Goal: Use online tool/utility: Utilize a website feature to perform a specific function

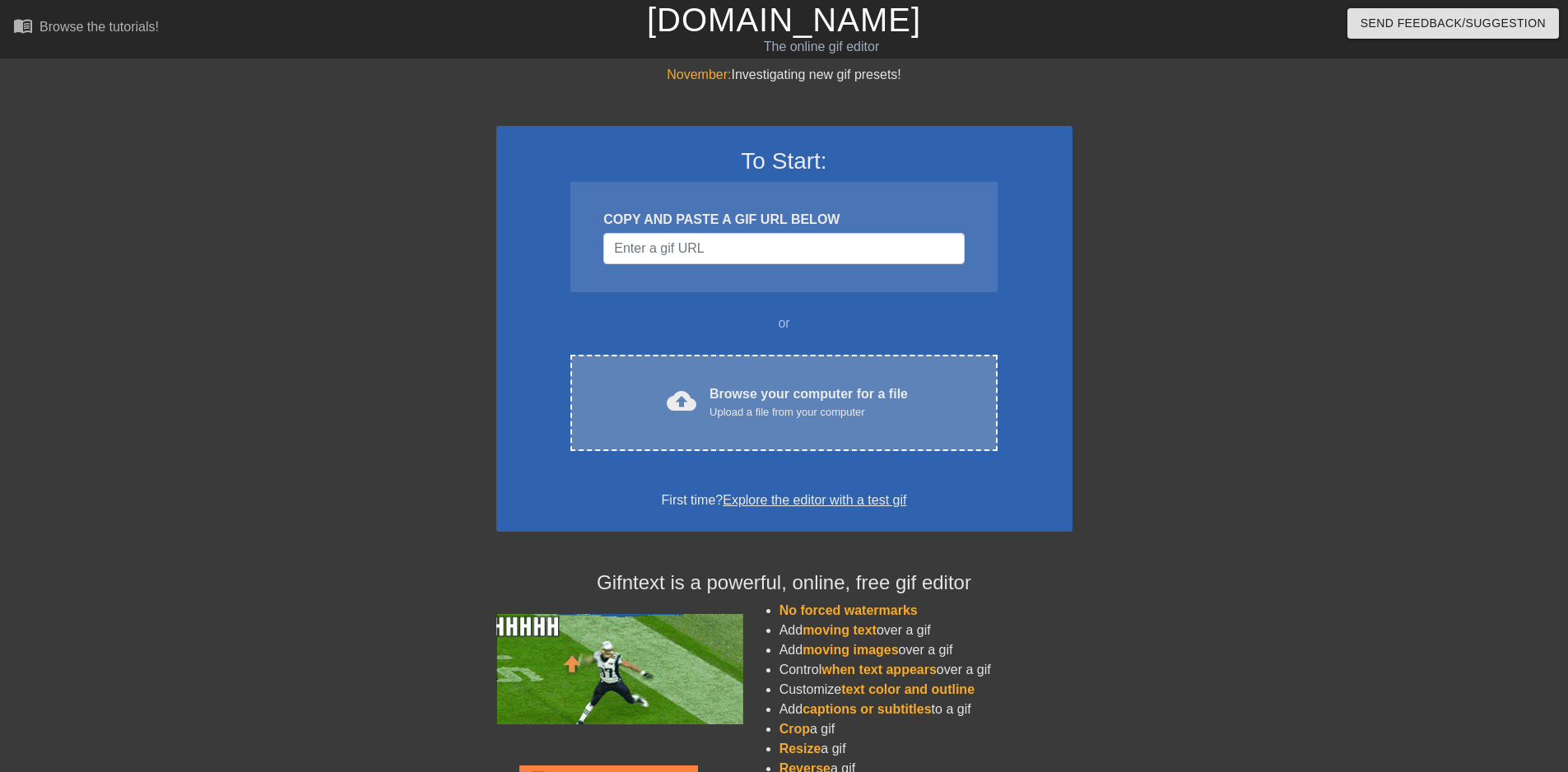
click at [726, 387] on div "Browse your computer for a file Upload a file from your computer" at bounding box center [807, 402] width 198 height 36
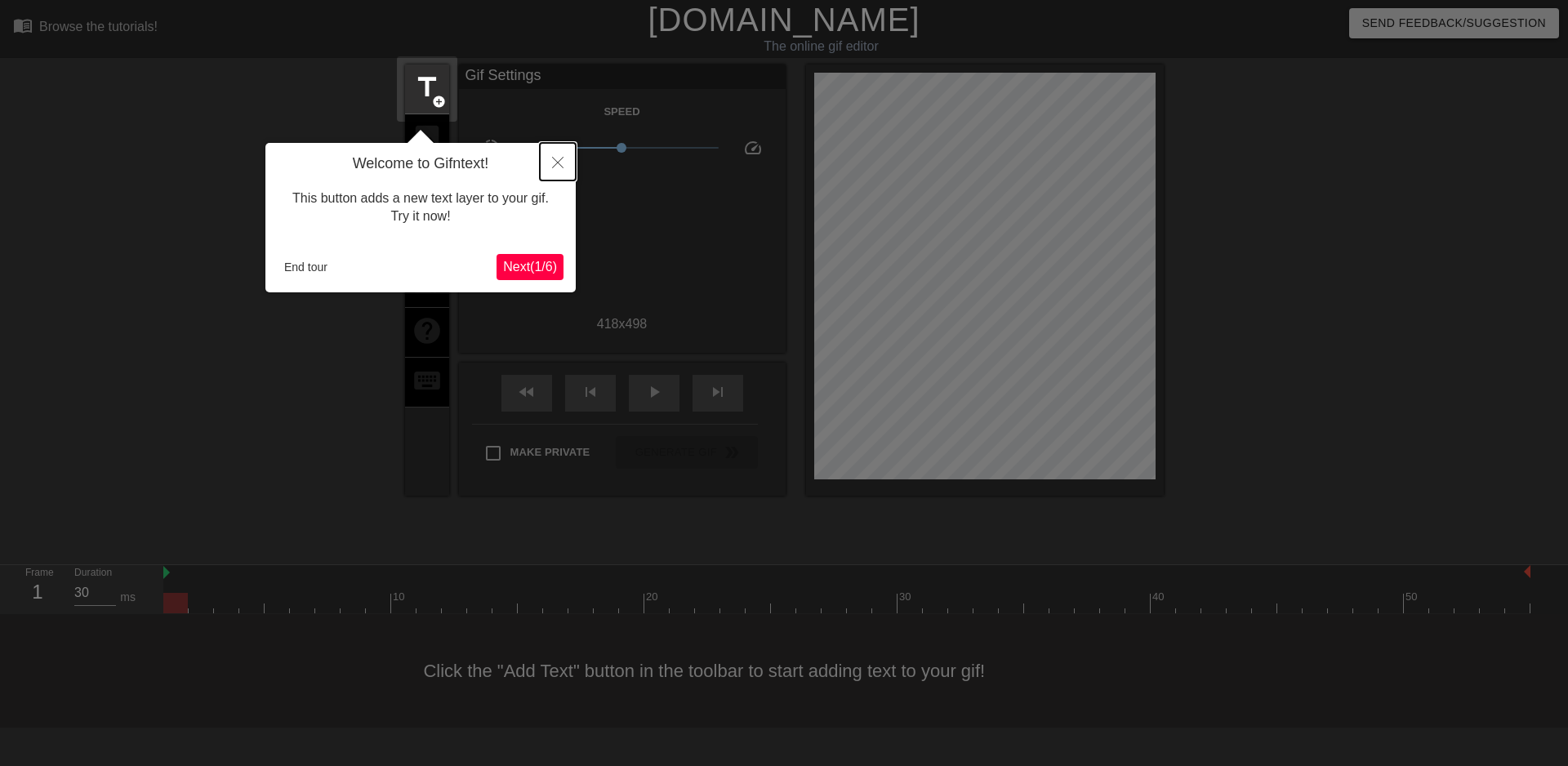
click at [553, 170] on button "Close" at bounding box center [557, 161] width 36 height 37
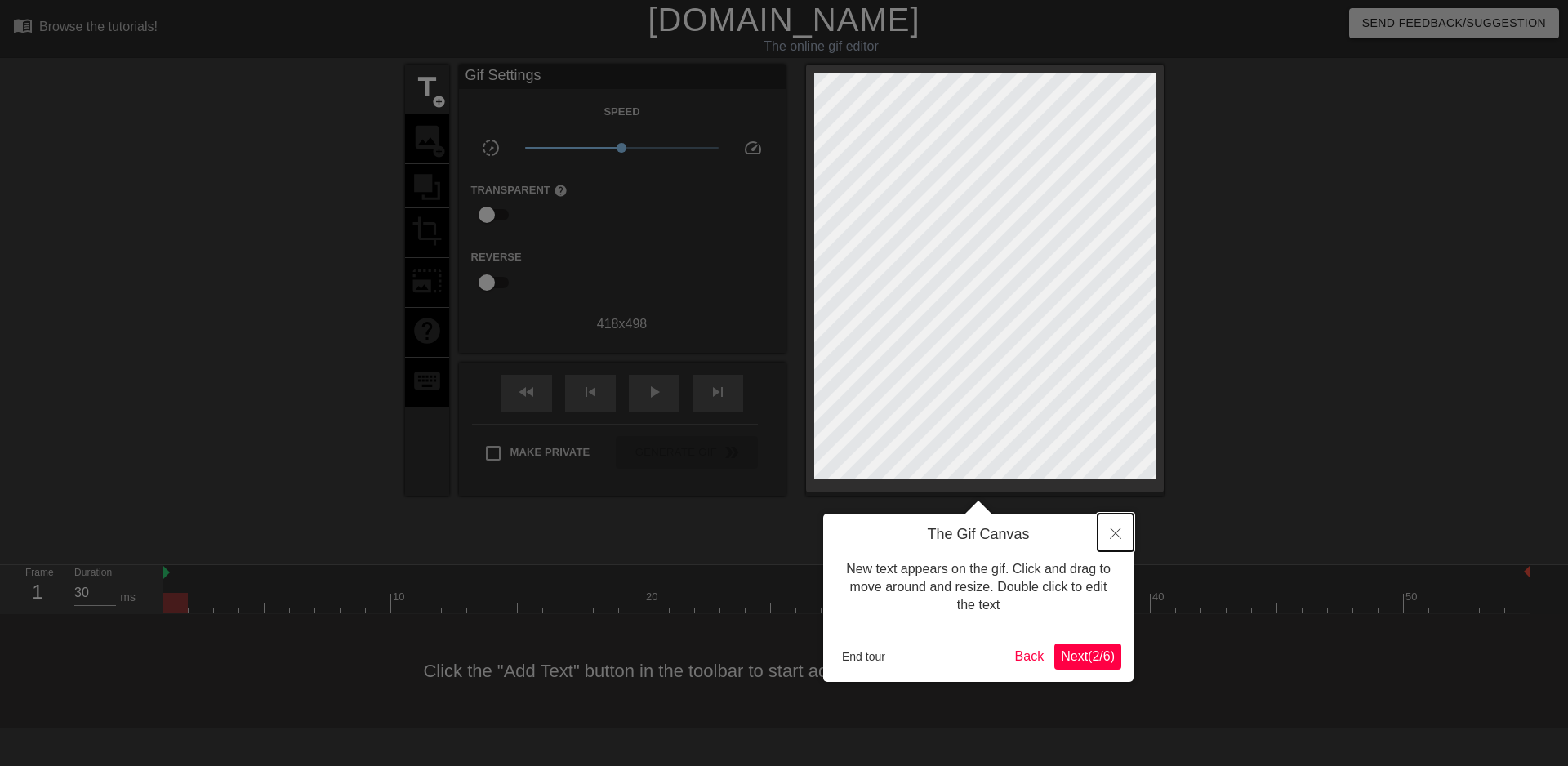
click at [1110, 527] on button "Close" at bounding box center [1115, 532] width 36 height 37
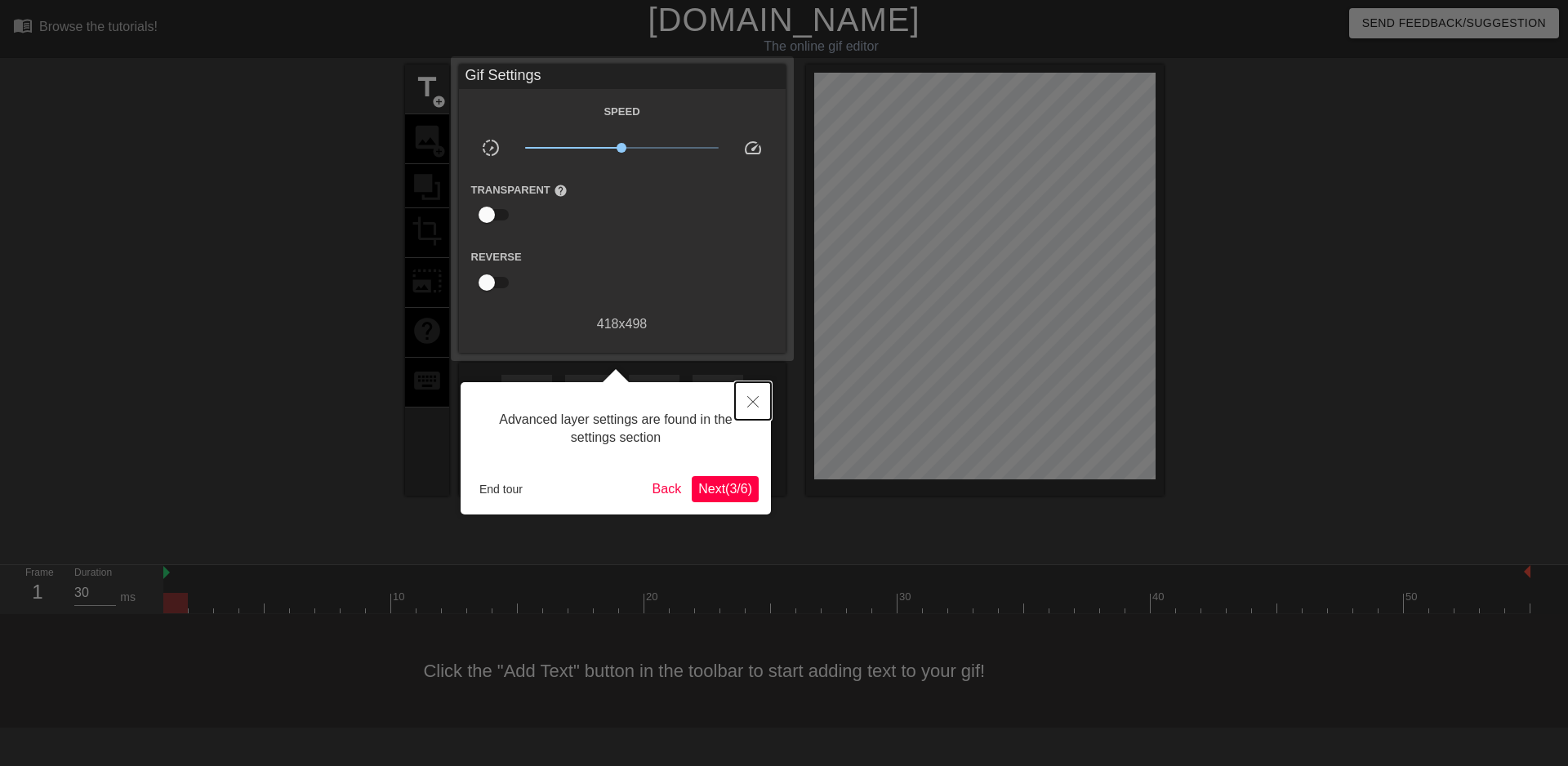
click at [748, 404] on icon "Close" at bounding box center [753, 402] width 12 height 12
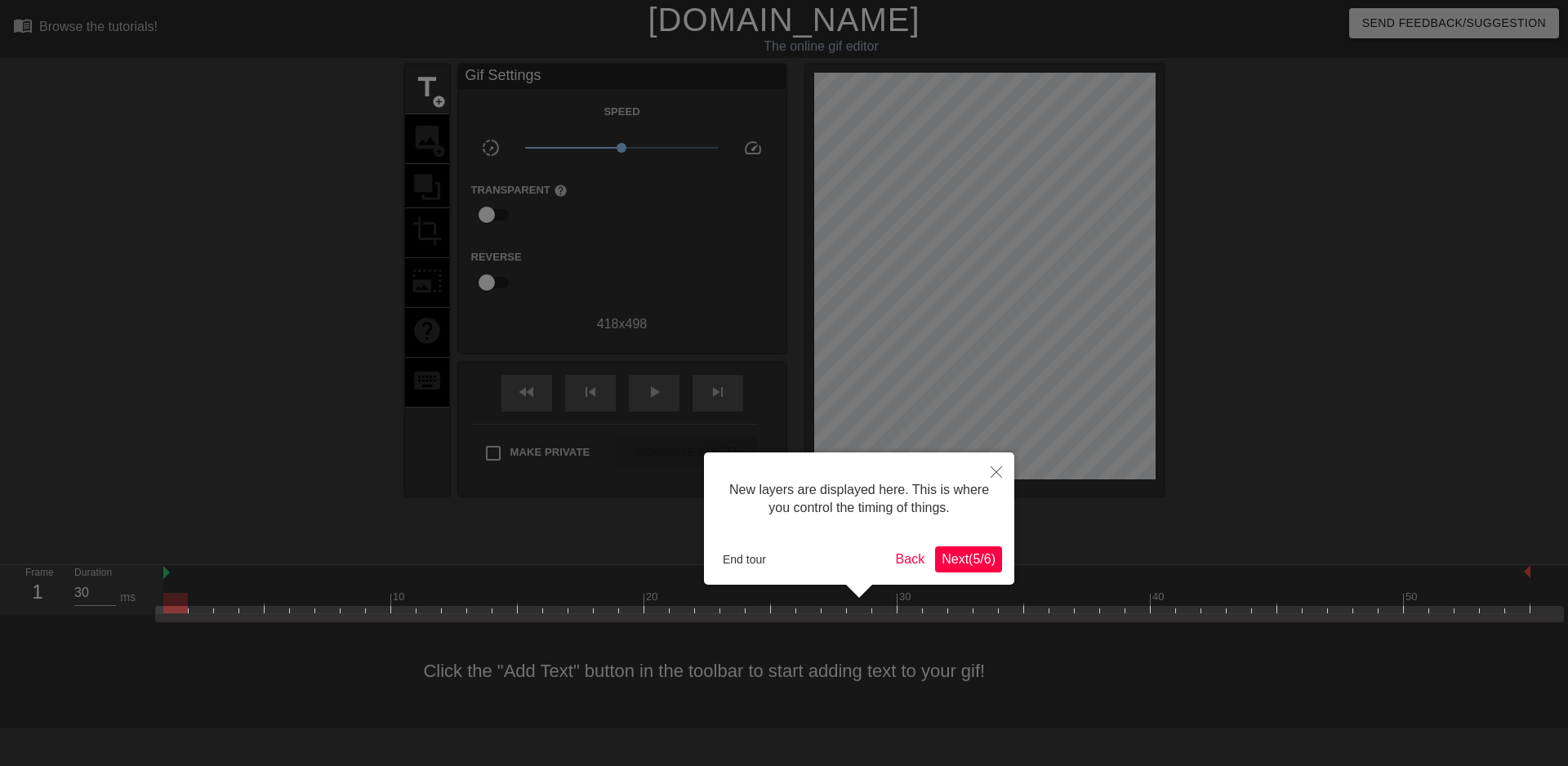
scroll to position [14, 0]
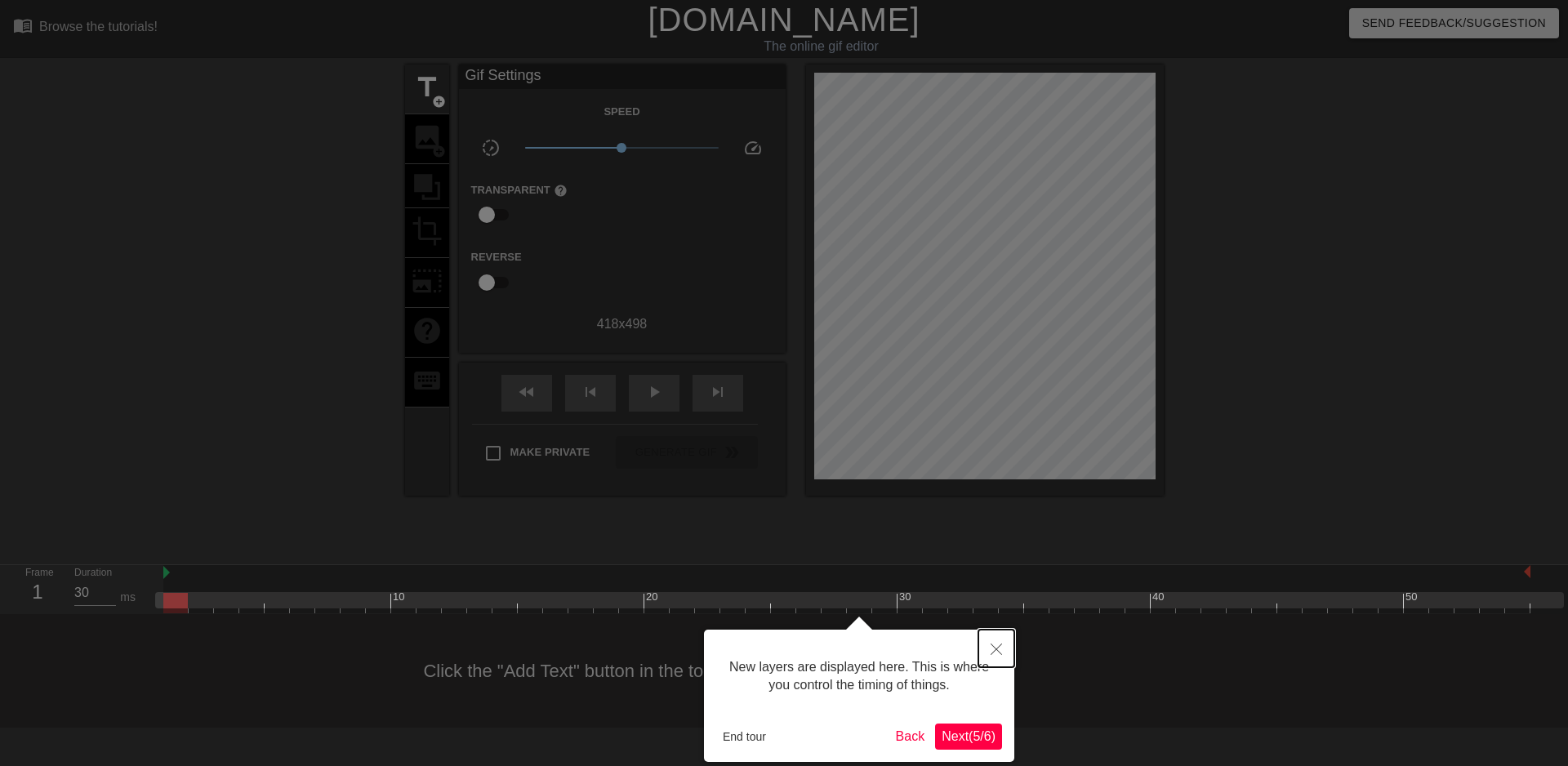
click at [1003, 656] on button "Close" at bounding box center [996, 648] width 36 height 37
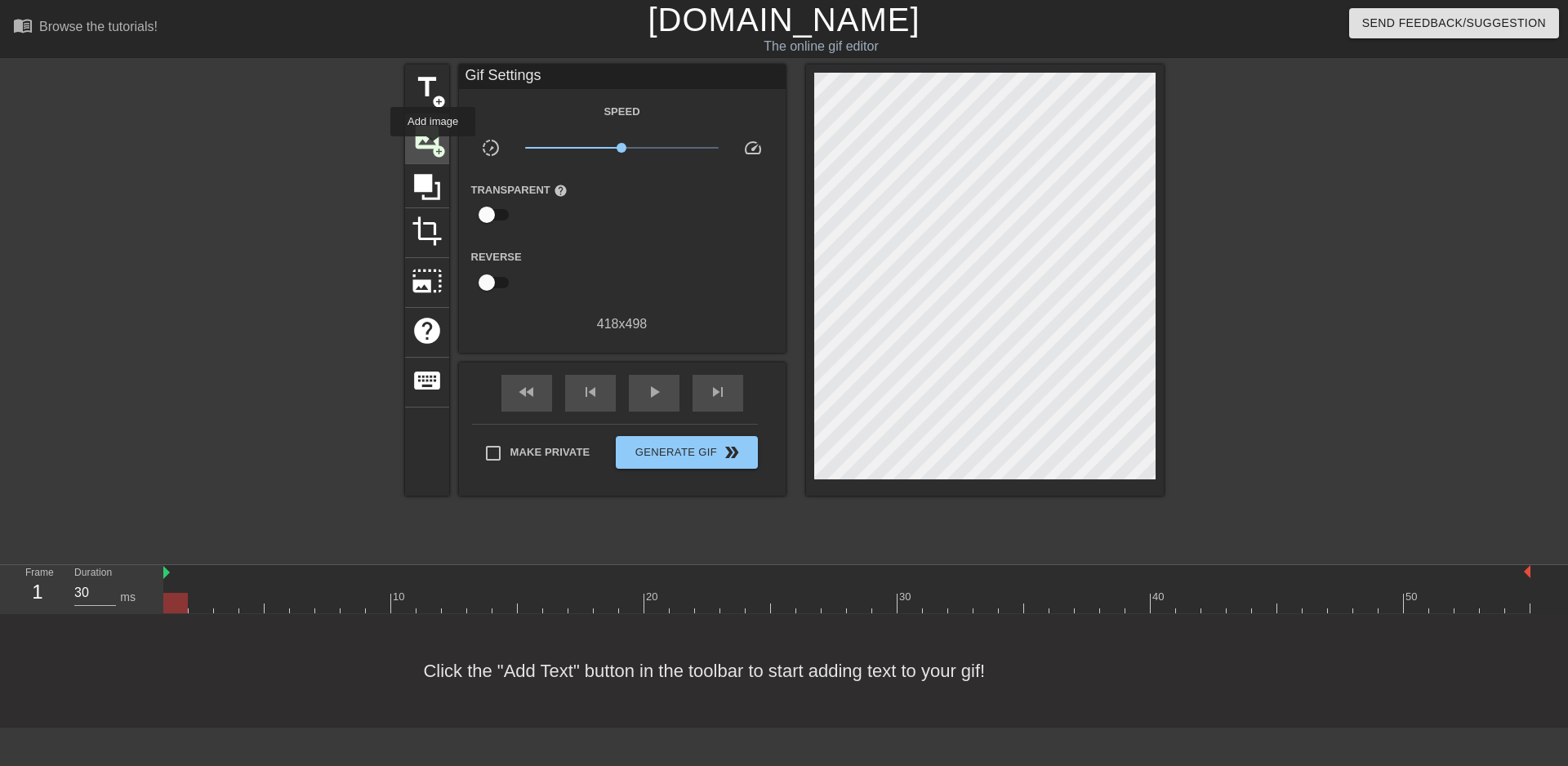
click at [433, 148] on span "add_circle" at bounding box center [439, 151] width 14 height 14
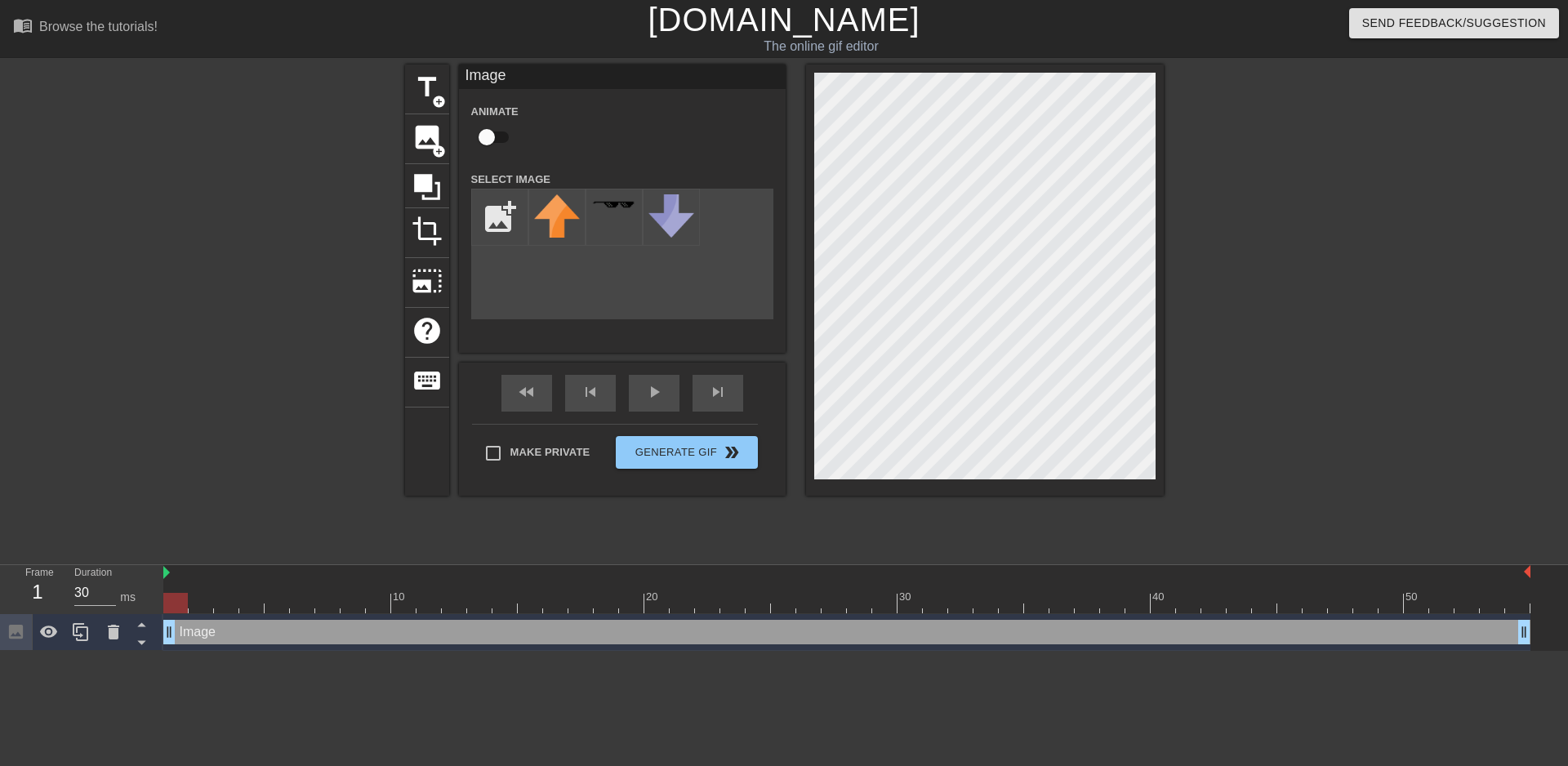
click at [683, 320] on div "title add_circle image add_circle crop photo_size_select_large help keyboard Im…" at bounding box center [784, 281] width 758 height 431
click at [486, 209] on input "file" at bounding box center [500, 217] width 56 height 56
type input "C:\fakepath\image.png"
click at [557, 229] on img at bounding box center [557, 215] width 46 height 41
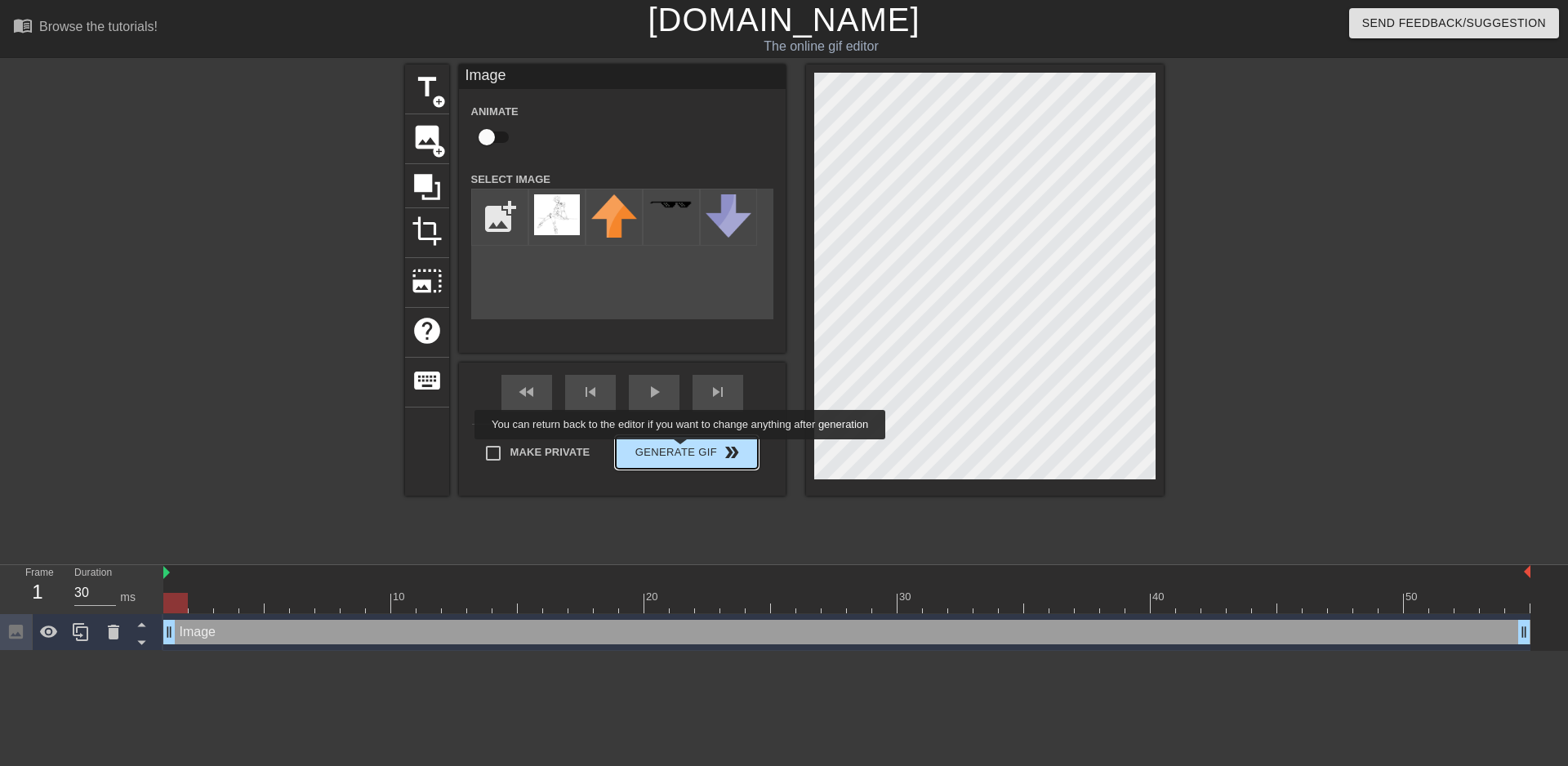
click at [682, 451] on span "Generate Gif double_arrow" at bounding box center [686, 452] width 128 height 19
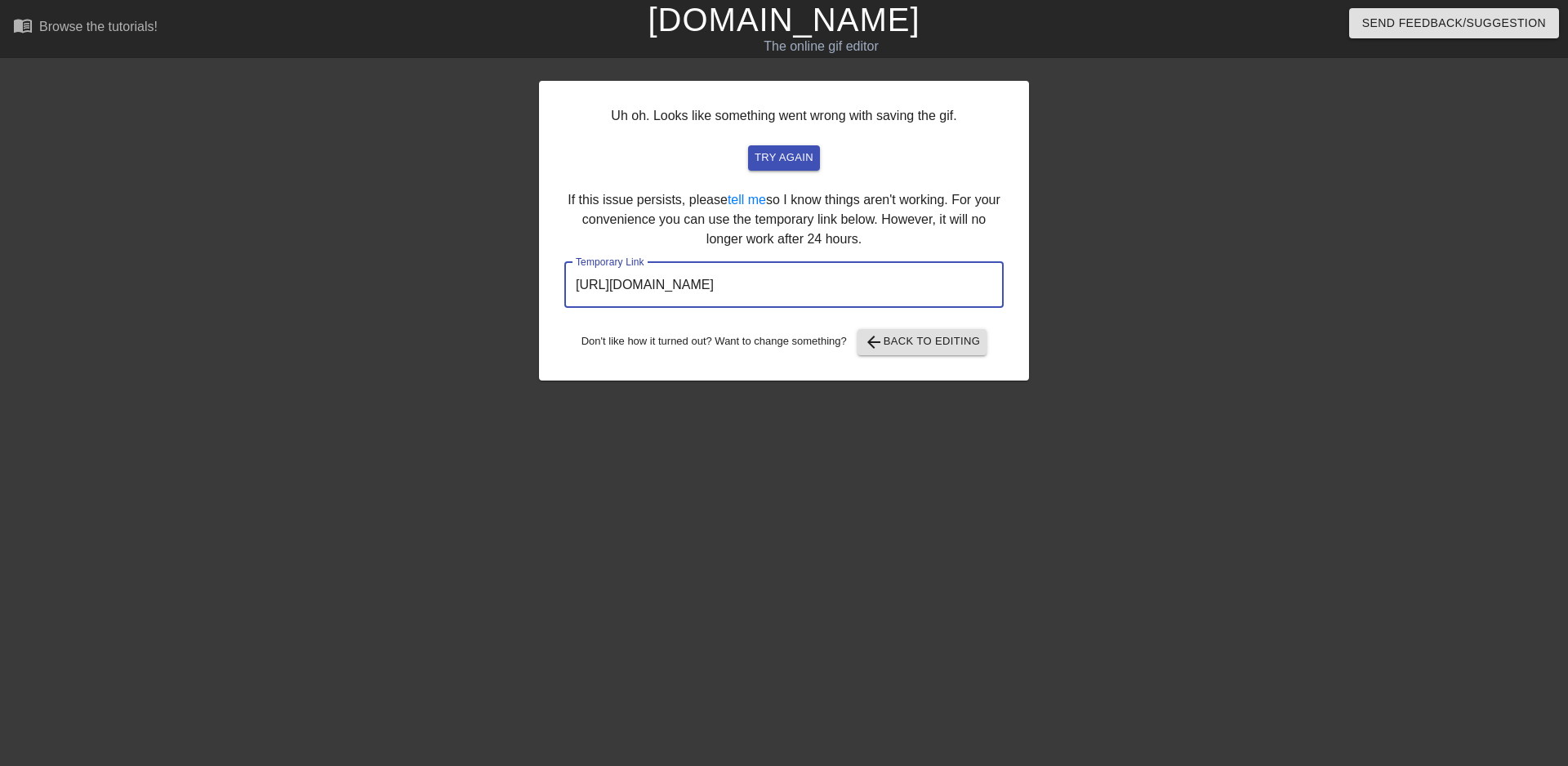
drag, startPoint x: 932, startPoint y: 282, endPoint x: 526, endPoint y: 269, distance: 406.2
click at [526, 269] on div "Uh oh. Looks like something went wrong with saving the gif. try again If this i…" at bounding box center [784, 310] width 1568 height 490
